Goal: Task Accomplishment & Management: Use online tool/utility

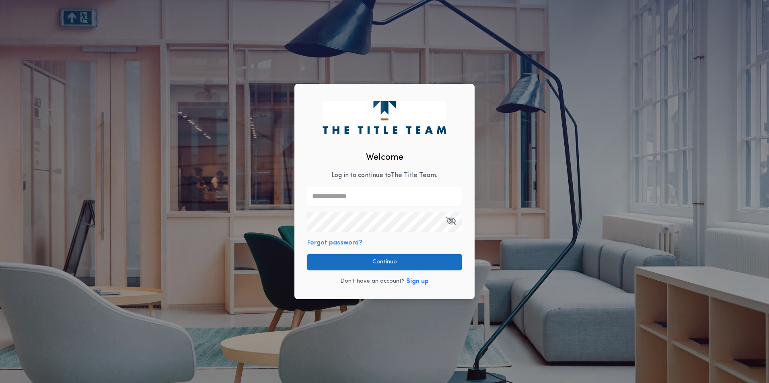
type input "**********"
click at [371, 260] on button "Continue" at bounding box center [384, 262] width 154 height 16
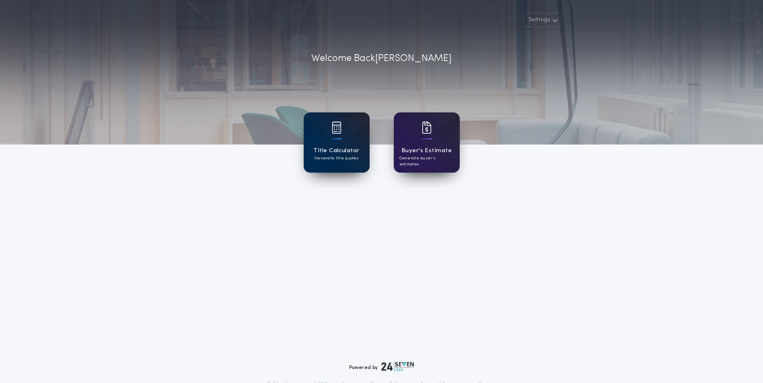
click at [333, 151] on h1 "Title Calculator" at bounding box center [336, 150] width 46 height 9
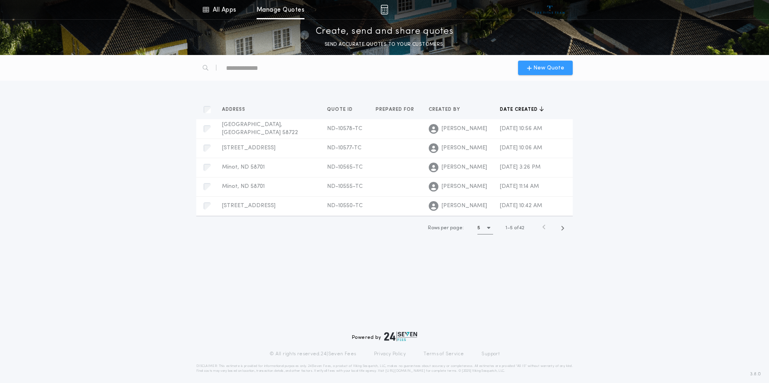
click at [542, 68] on span "New Quote" at bounding box center [548, 68] width 31 height 8
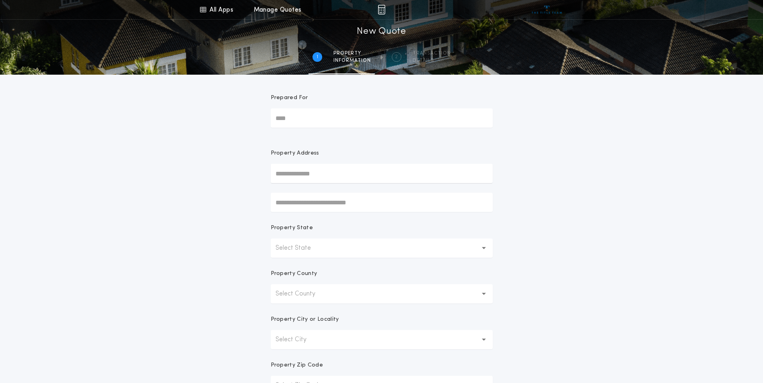
click at [326, 175] on input "text" at bounding box center [382, 173] width 222 height 19
drag, startPoint x: 606, startPoint y: 212, endPoint x: 592, endPoint y: 212, distance: 13.7
click at [606, 212] on div "All Apps Title Calculator Buyer's Estimate Menu All Apps Manage Quotes 1 /2 New…" at bounding box center [381, 229] width 763 height 459
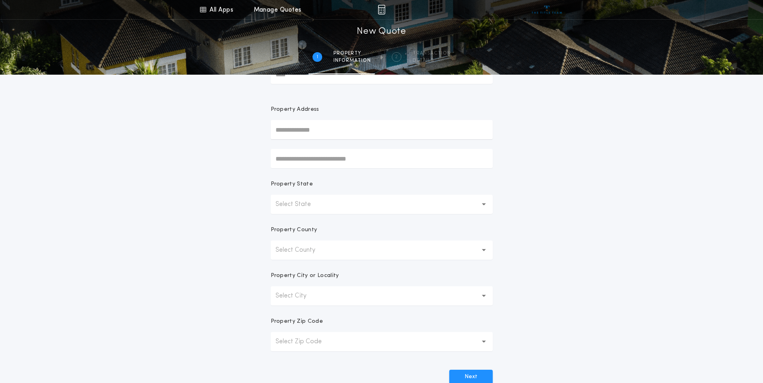
scroll to position [53, 0]
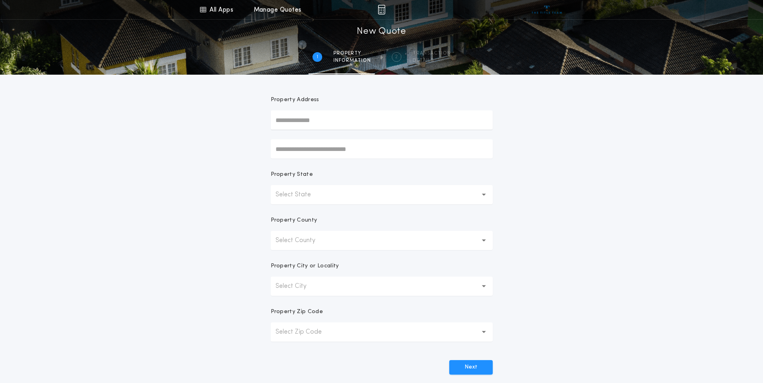
click at [331, 242] on button "Select County" at bounding box center [382, 240] width 222 height 19
click at [335, 196] on button "Select State" at bounding box center [382, 194] width 222 height 19
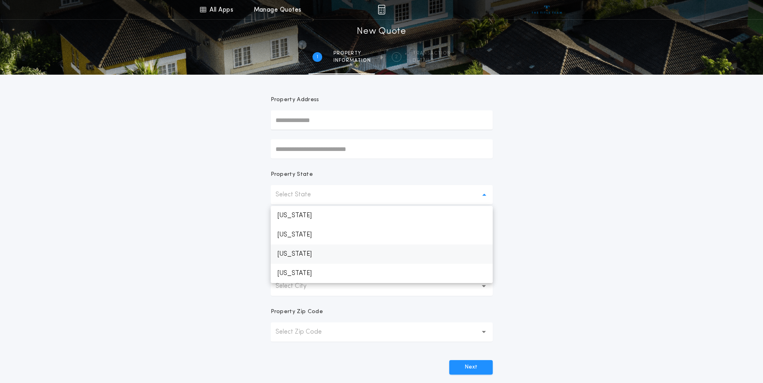
scroll to position [67, 0]
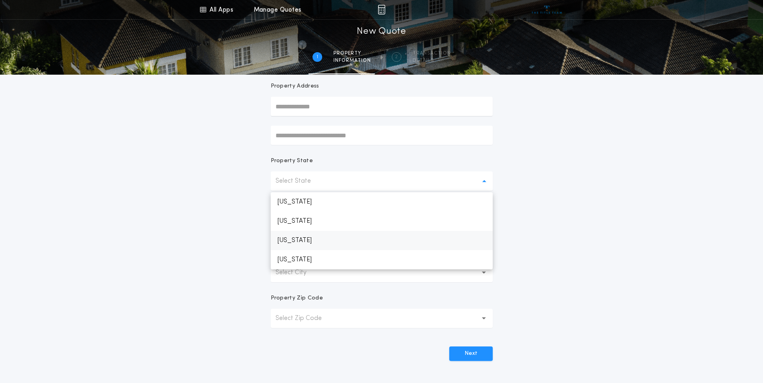
click at [300, 255] on p "[US_STATE]" at bounding box center [382, 259] width 222 height 19
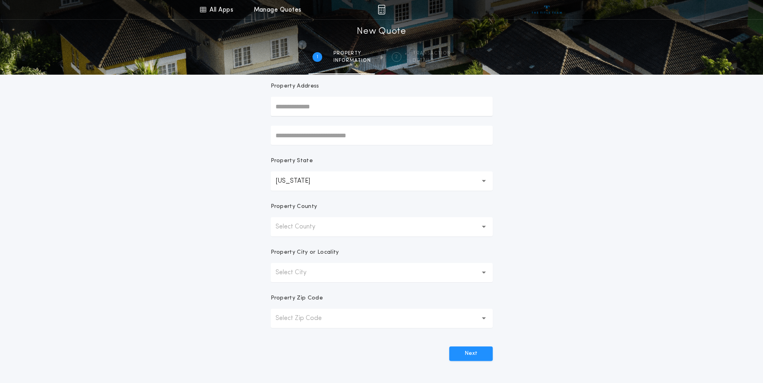
click at [302, 181] on p "[US_STATE]" at bounding box center [298, 181] width 47 height 10
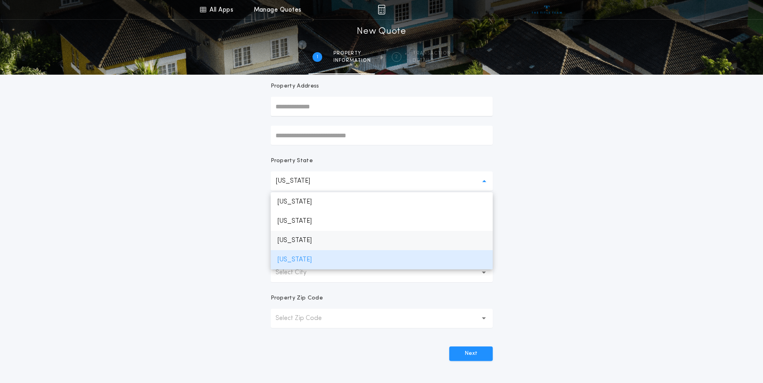
click at [304, 238] on p "[US_STATE]" at bounding box center [382, 240] width 222 height 19
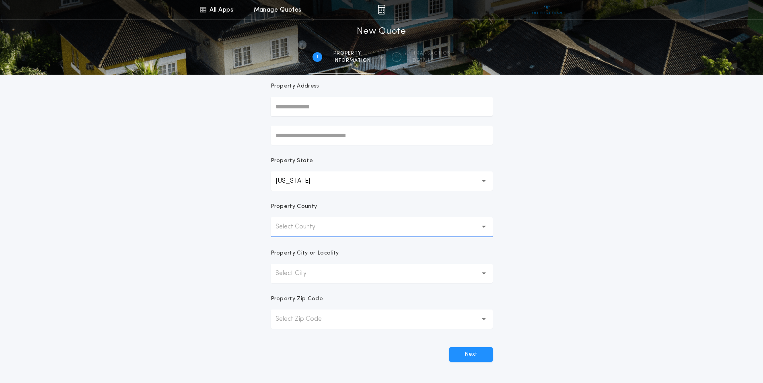
click at [300, 227] on p "Select County" at bounding box center [301, 227] width 53 height 10
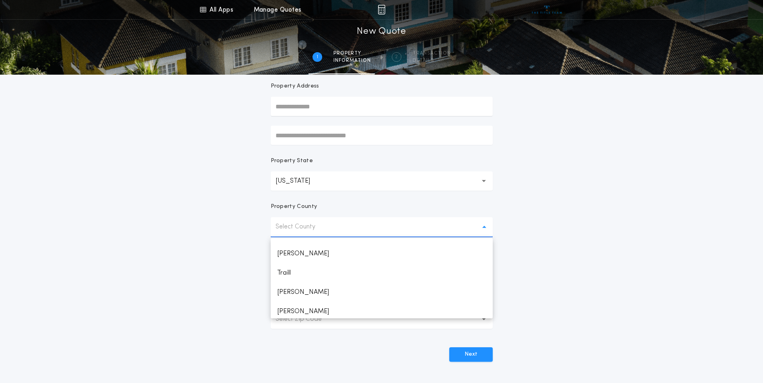
scroll to position [922, 0]
drag, startPoint x: 297, startPoint y: 289, endPoint x: 243, endPoint y: 275, distance: 55.1
click at [296, 289] on p "[PERSON_NAME]" at bounding box center [382, 290] width 222 height 19
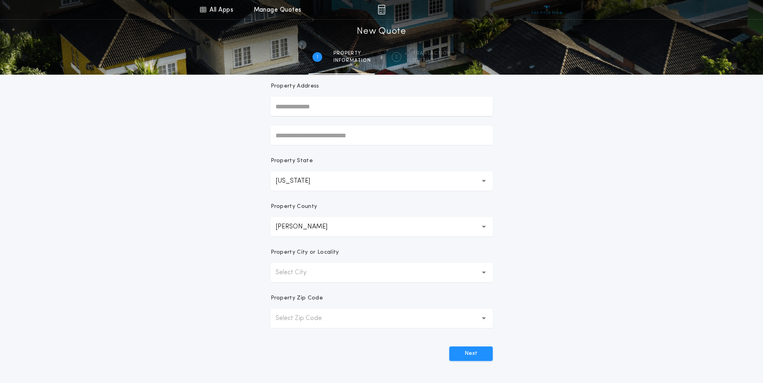
click at [244, 268] on div "All Apps Title Calculator Buyer's Estimate Menu All Apps Manage Quotes 1 /2 New…" at bounding box center [381, 162] width 763 height 459
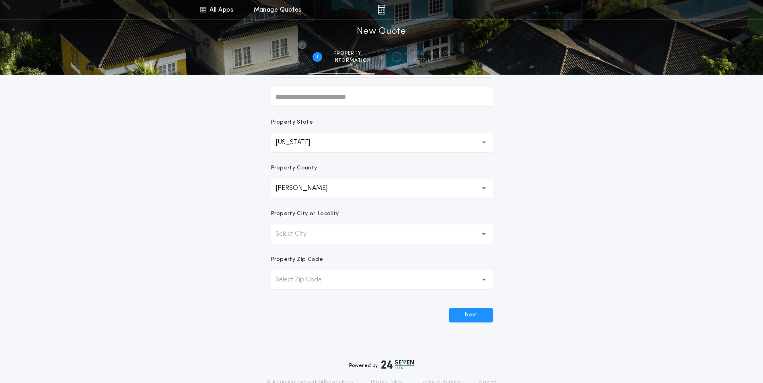
scroll to position [107, 0]
click at [323, 233] on button "Select City" at bounding box center [382, 232] width 222 height 19
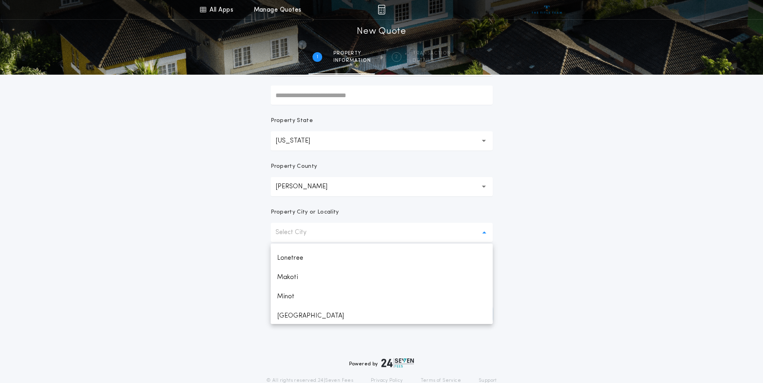
scroll to position [298, 0]
click at [336, 286] on p "Minot" at bounding box center [382, 283] width 222 height 19
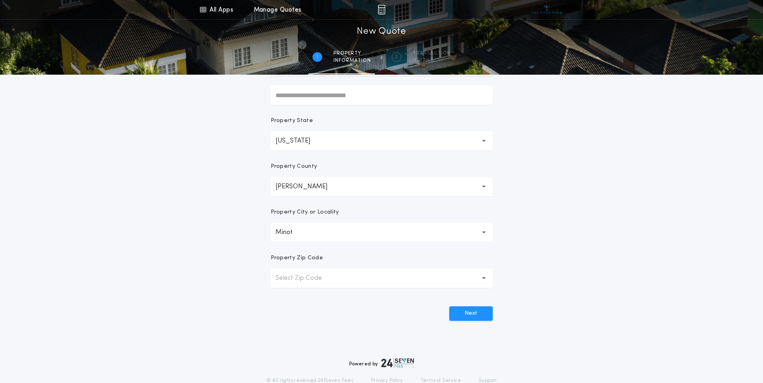
click at [349, 275] on button "Select Zip Code" at bounding box center [382, 278] width 222 height 19
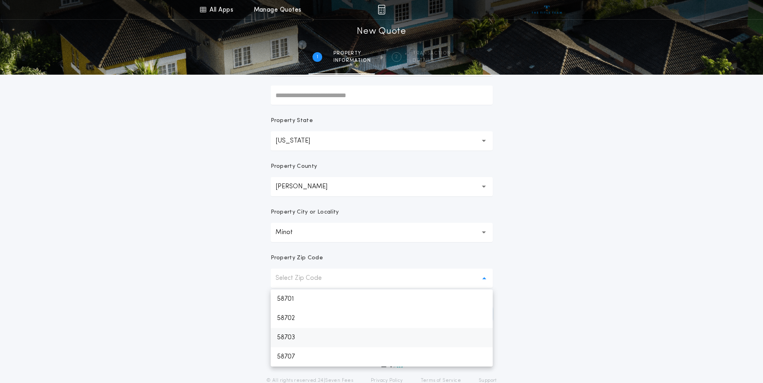
click at [303, 334] on p "58703" at bounding box center [382, 337] width 222 height 19
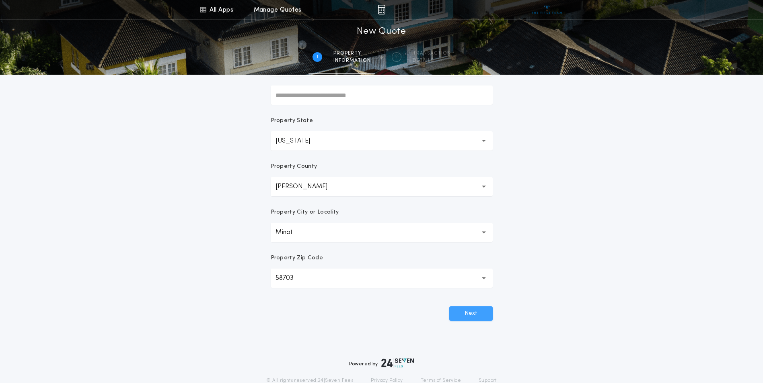
click at [469, 311] on button "Next" at bounding box center [470, 314] width 43 height 14
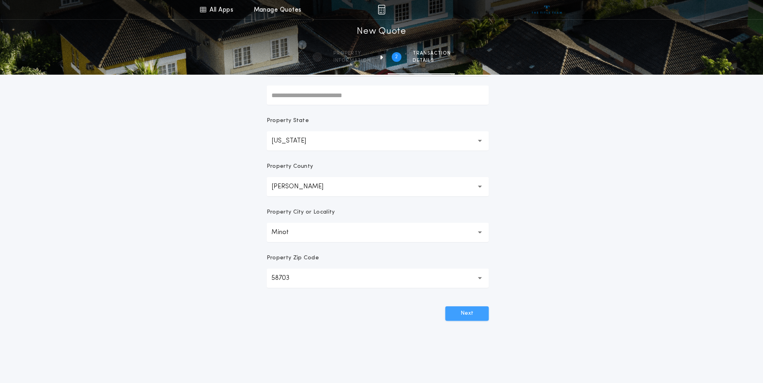
scroll to position [0, 0]
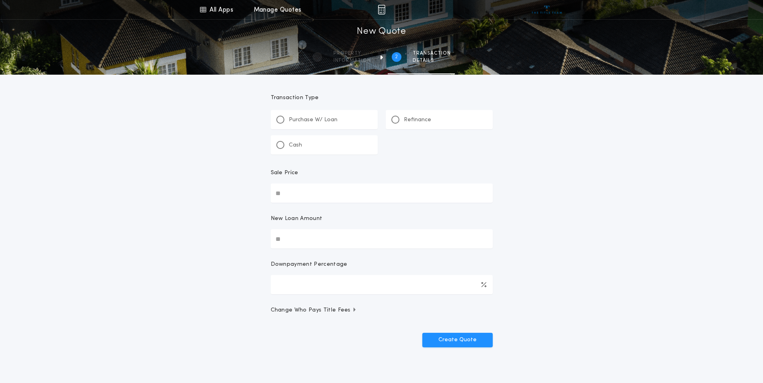
click at [410, 125] on div "Refinance" at bounding box center [438, 119] width 107 height 19
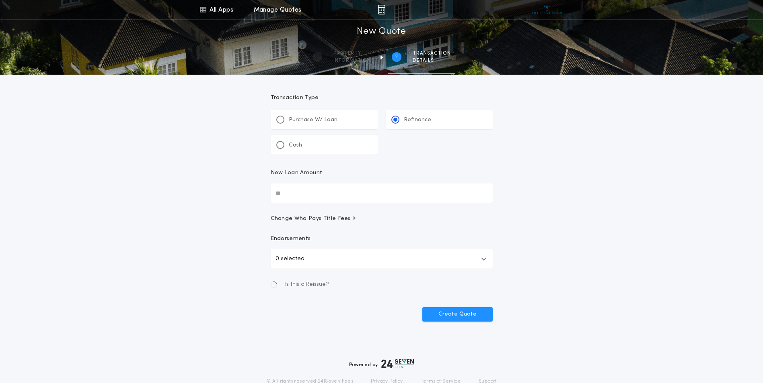
click at [319, 189] on input "New Loan Amount" at bounding box center [382, 193] width 222 height 19
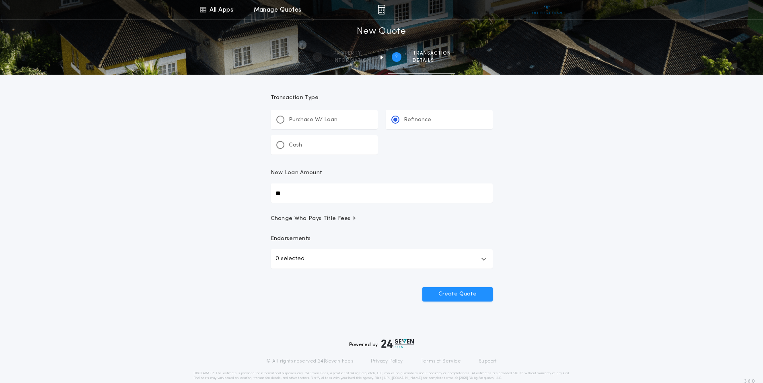
type input "**"
click at [383, 265] on button "0 selected" at bounding box center [382, 259] width 222 height 19
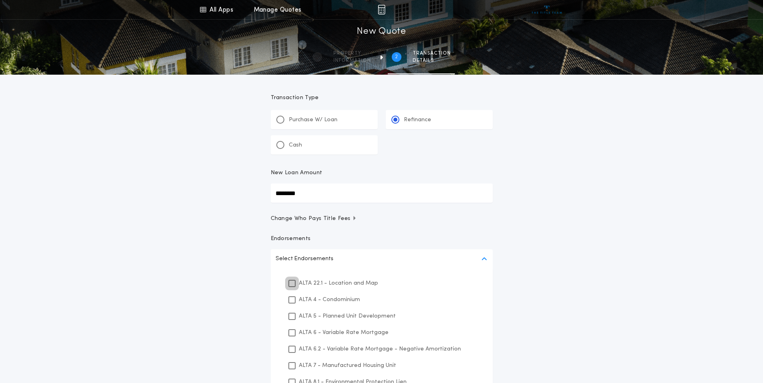
click at [291, 283] on icon at bounding box center [291, 284] width 5 height 6
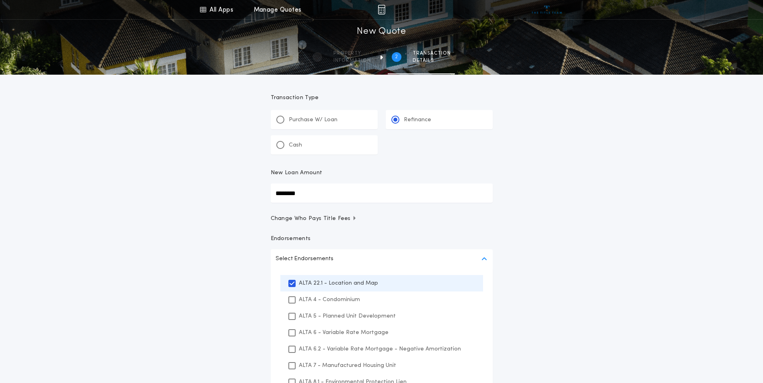
drag, startPoint x: 308, startPoint y: 194, endPoint x: 226, endPoint y: 196, distance: 82.8
click at [226, 196] on div "All Apps Title Calculator Buyer's Estimate Menu All Apps Manage Quotes 2 /2 New…" at bounding box center [381, 239] width 763 height 478
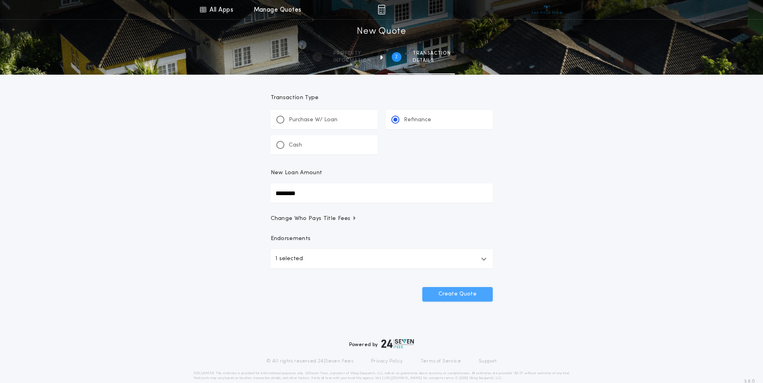
type input "********"
click at [468, 290] on button "Create Quote" at bounding box center [457, 294] width 70 height 14
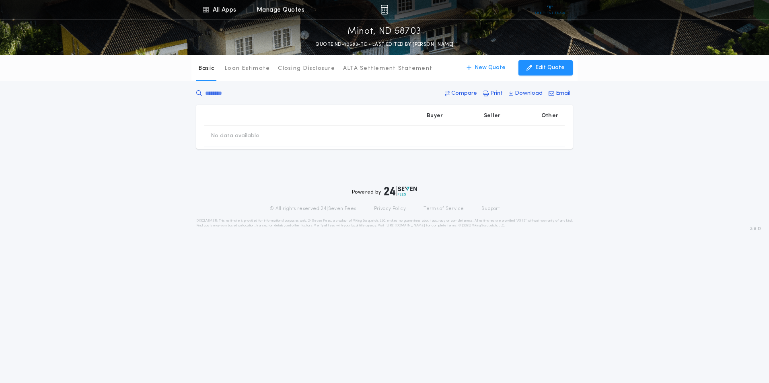
type input "********"
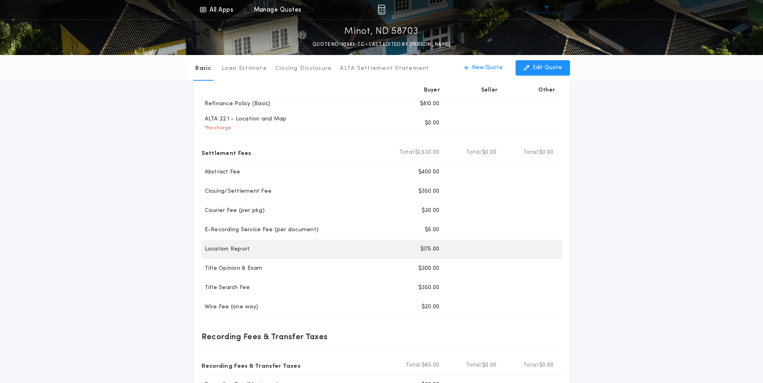
scroll to position [80, 0]
